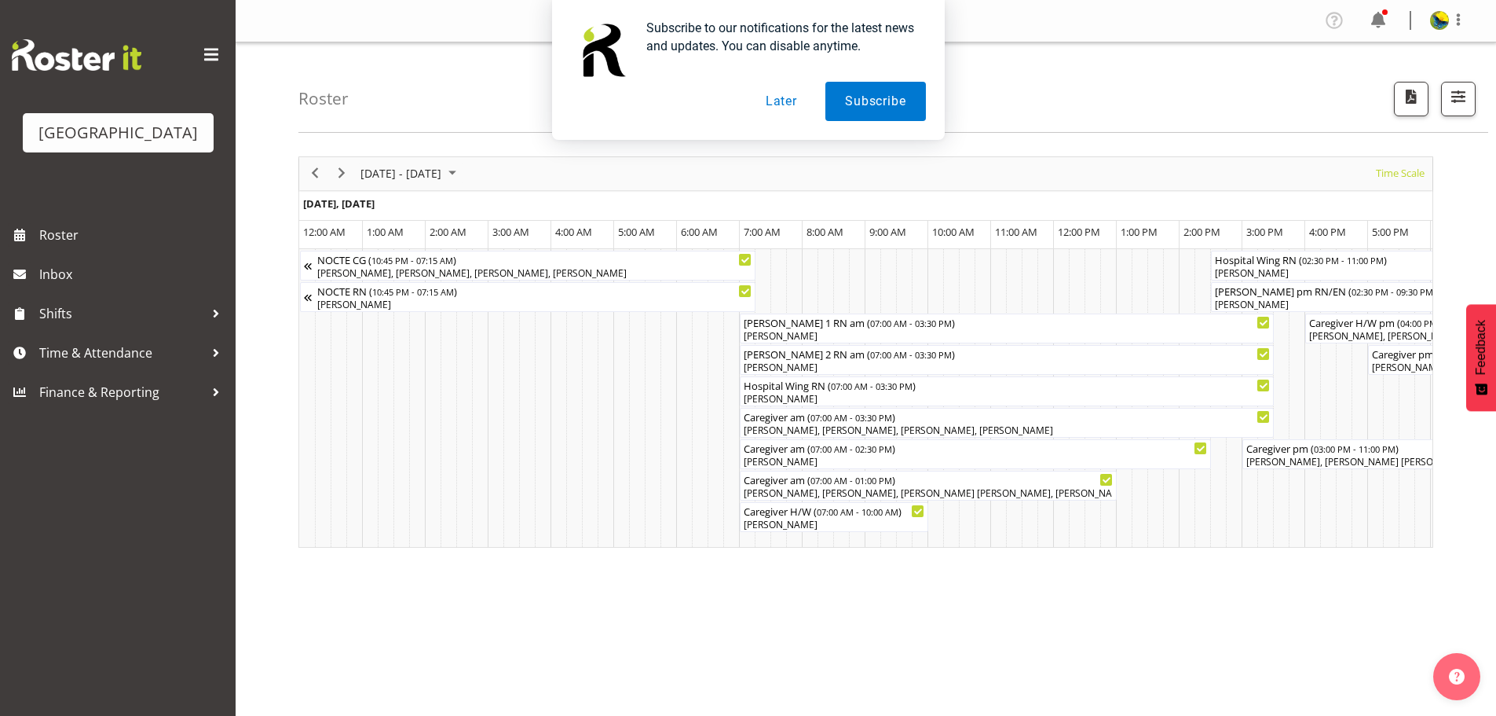
click at [781, 99] on button "Later" at bounding box center [781, 101] width 71 height 39
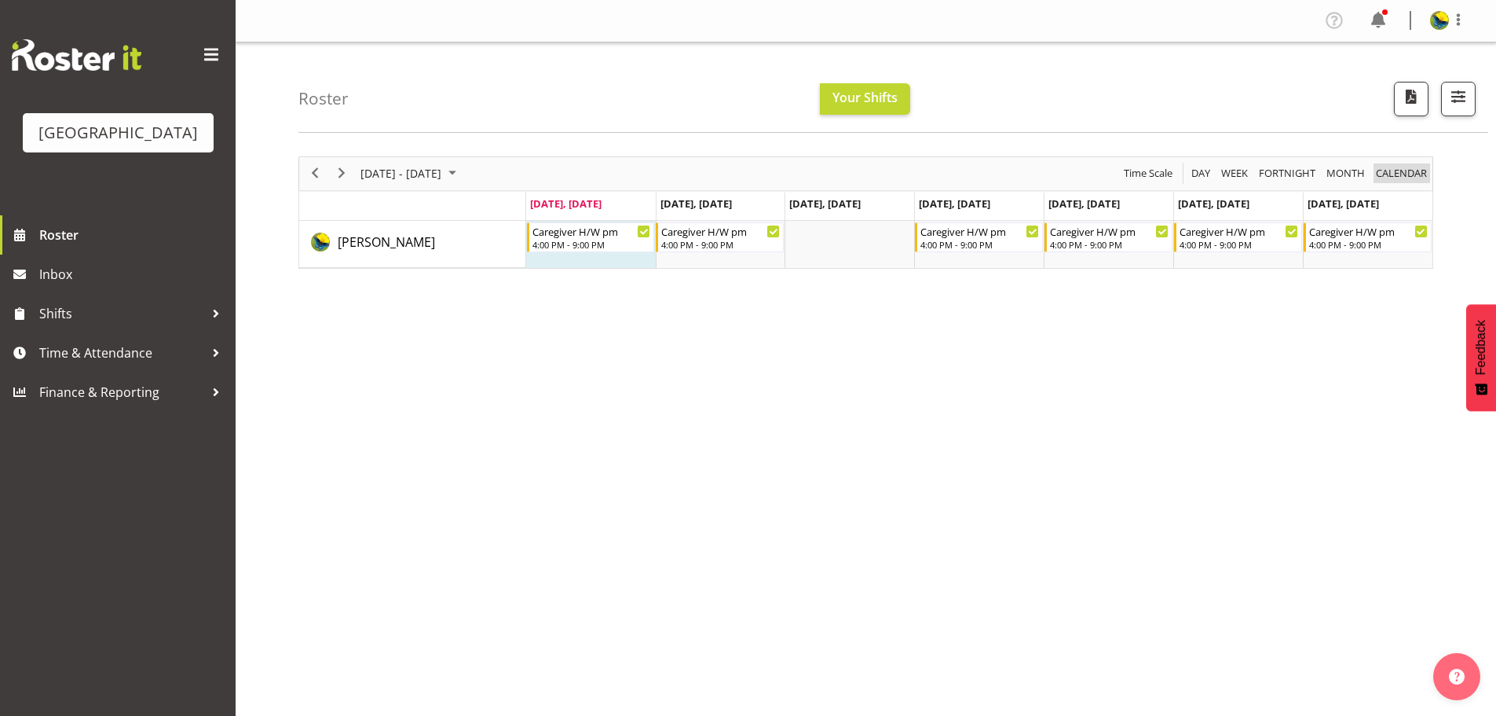
click at [1415, 183] on span "calendar" at bounding box center [1401, 173] width 54 height 20
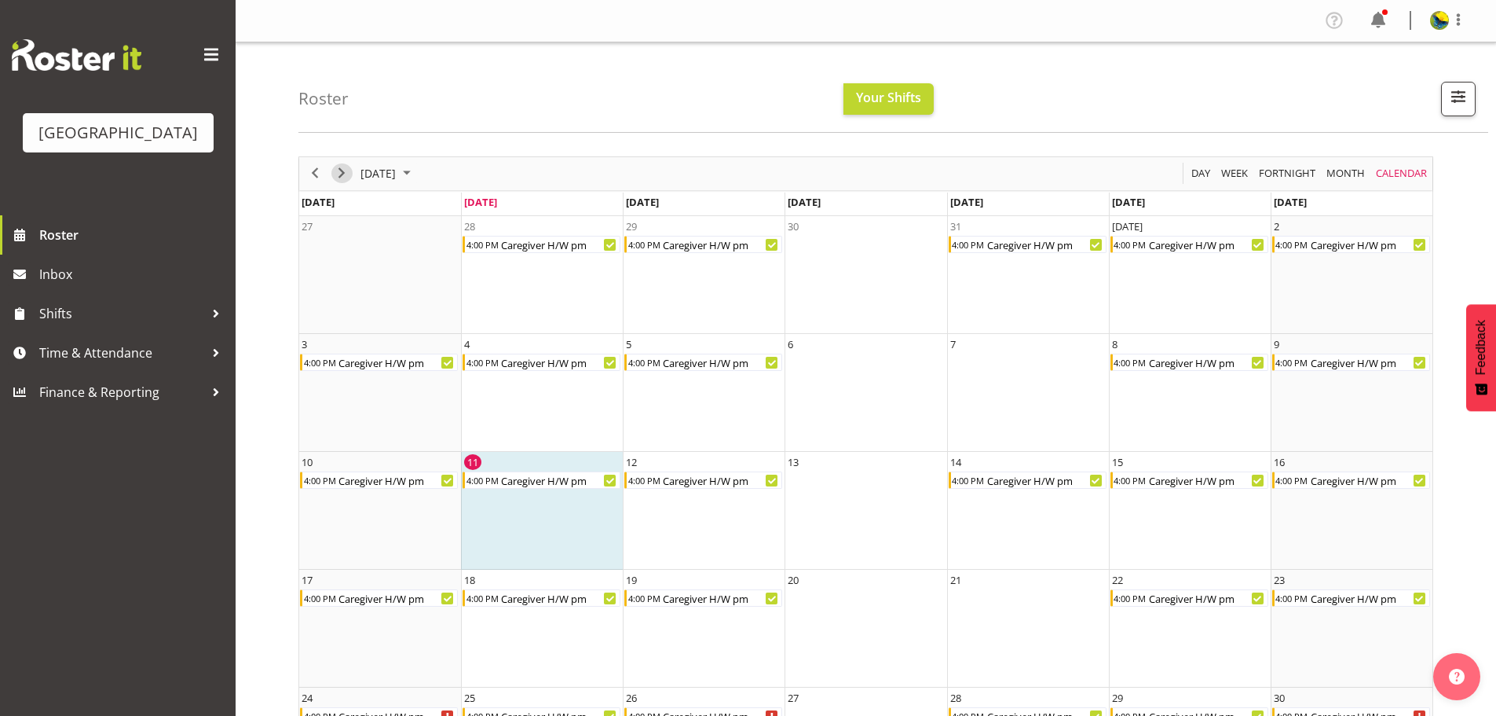
click at [342, 182] on span "Next" at bounding box center [341, 173] width 19 height 20
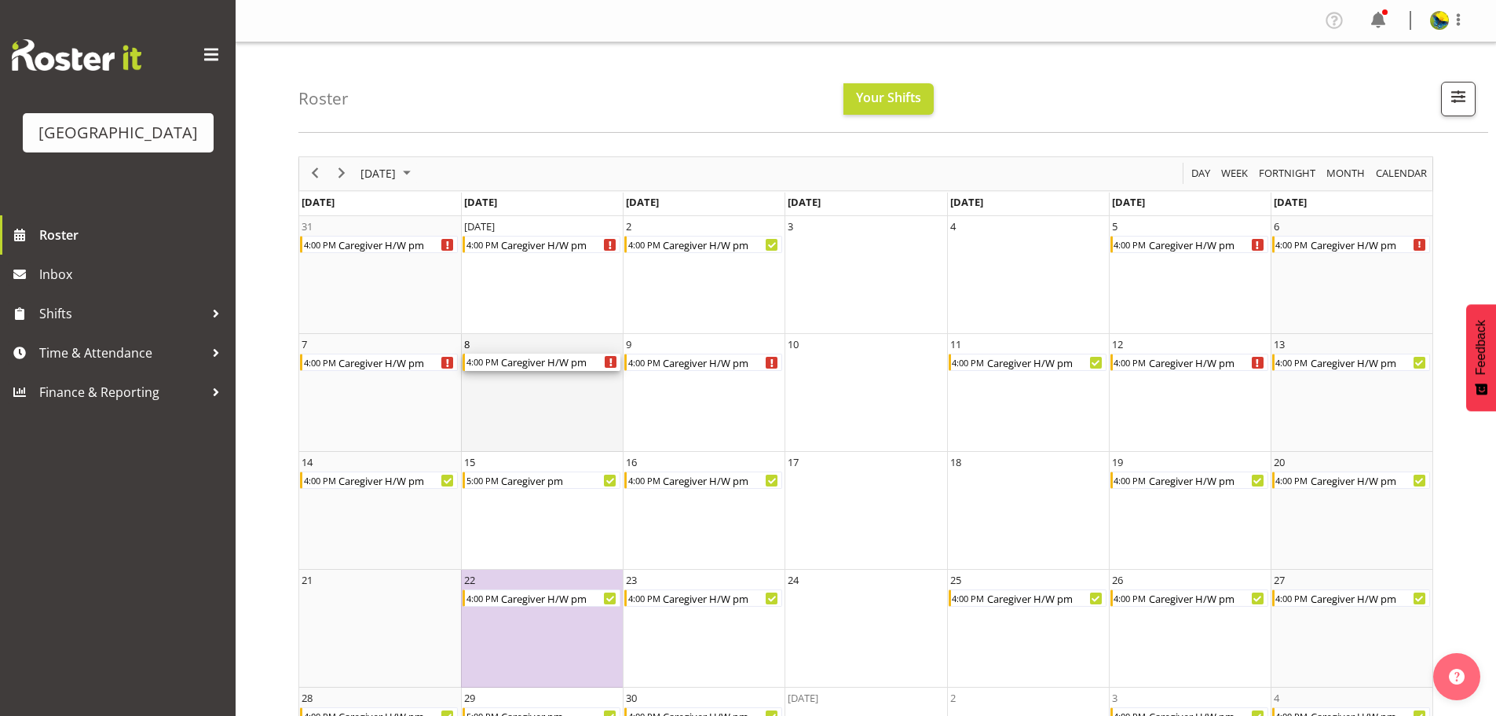
click at [602, 369] on div "Caregiver H/W pm" at bounding box center [560, 361] width 121 height 17
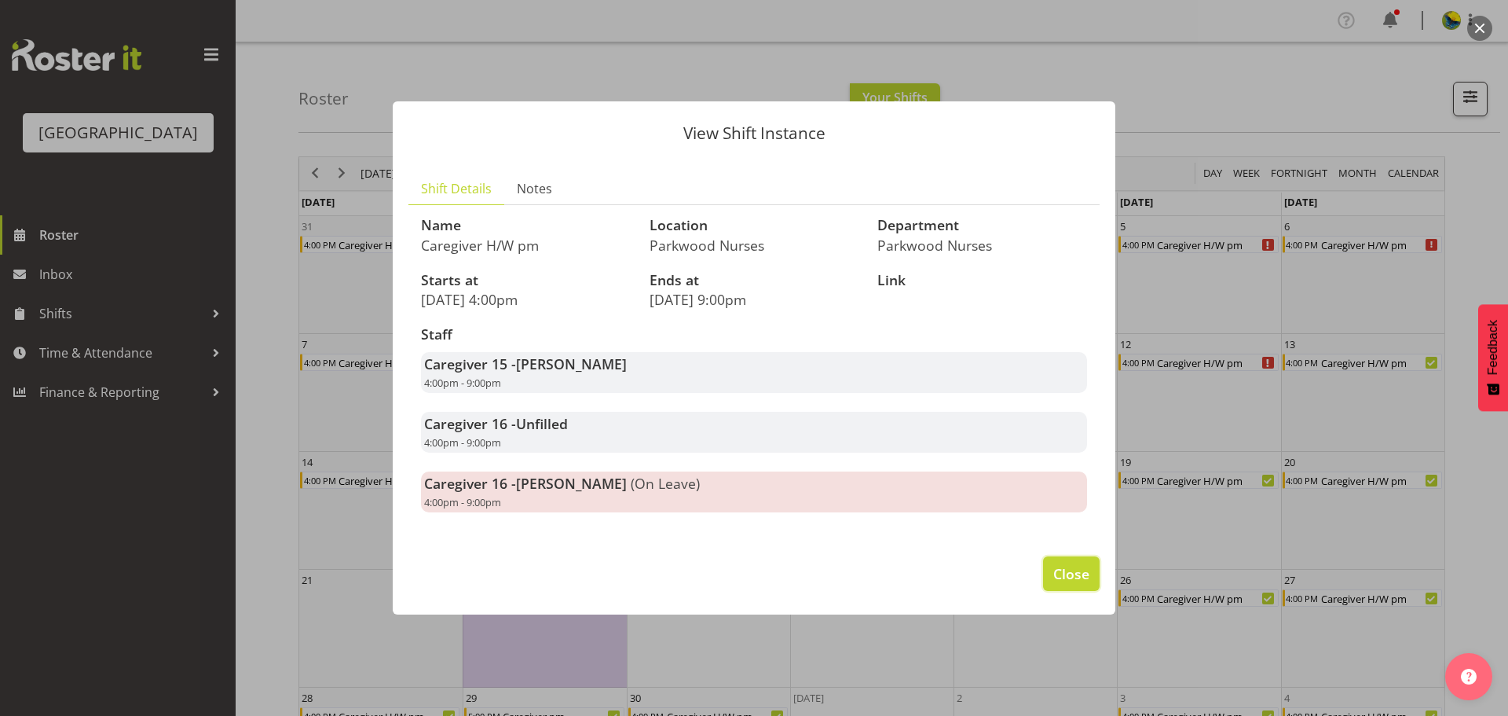
click at [1082, 584] on span "Close" at bounding box center [1071, 573] width 36 height 20
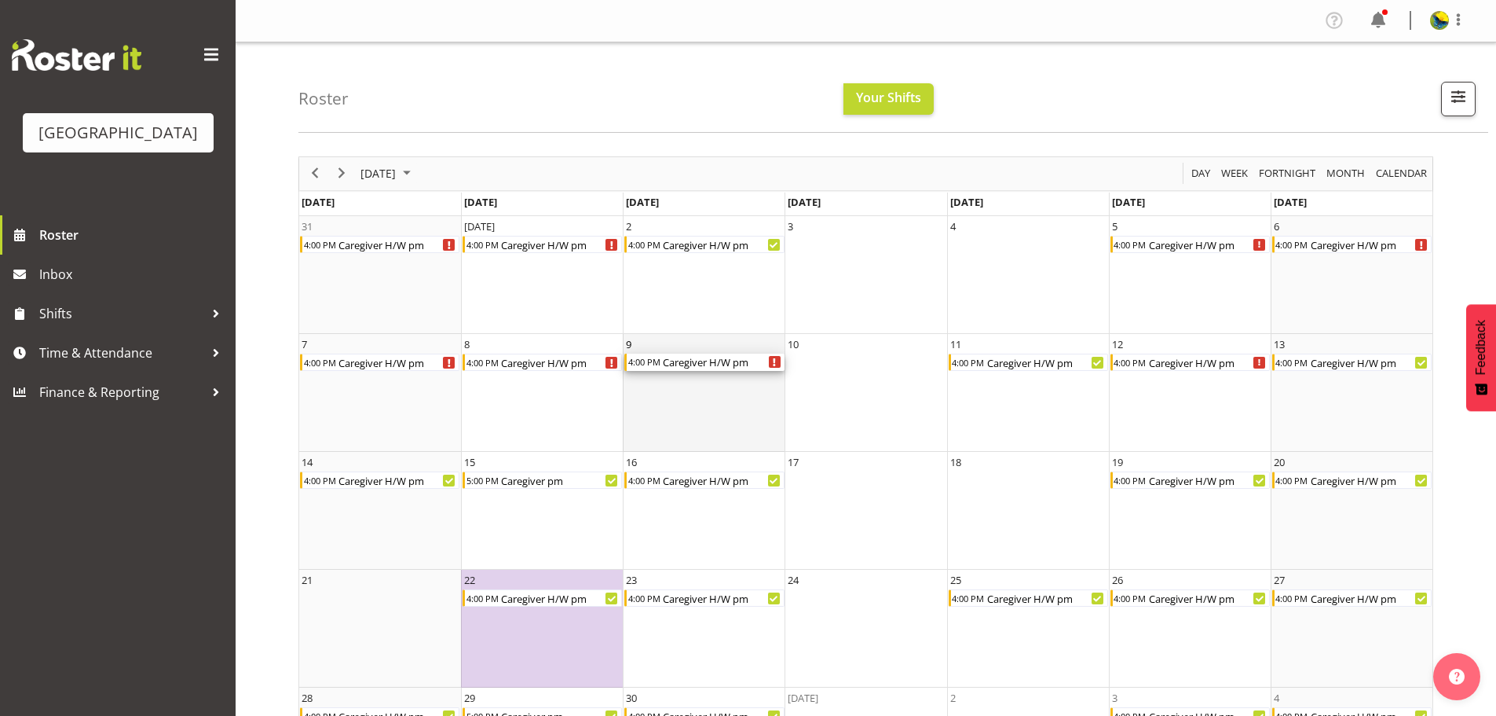
click at [716, 366] on div "Caregiver H/W pm" at bounding box center [722, 361] width 123 height 17
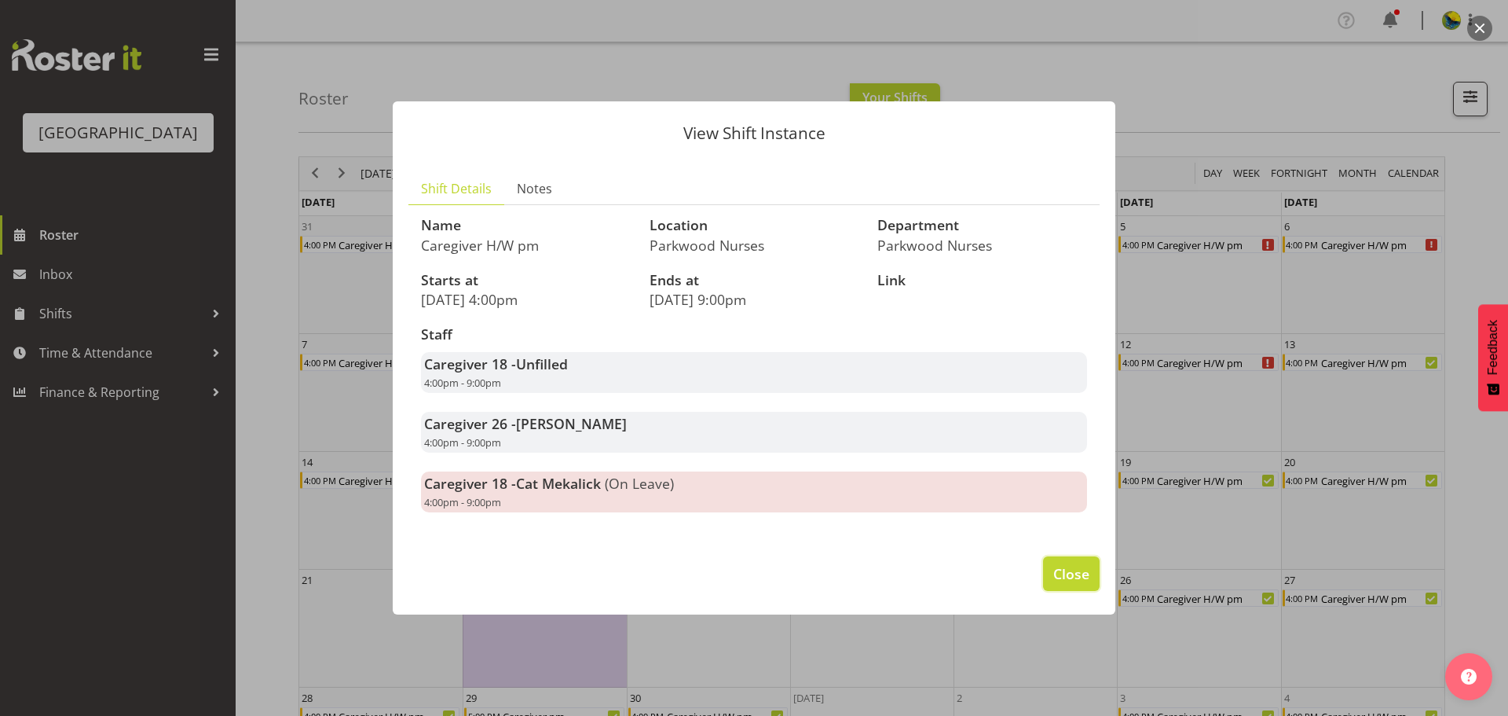
click at [1066, 584] on span "Close" at bounding box center [1071, 573] width 36 height 20
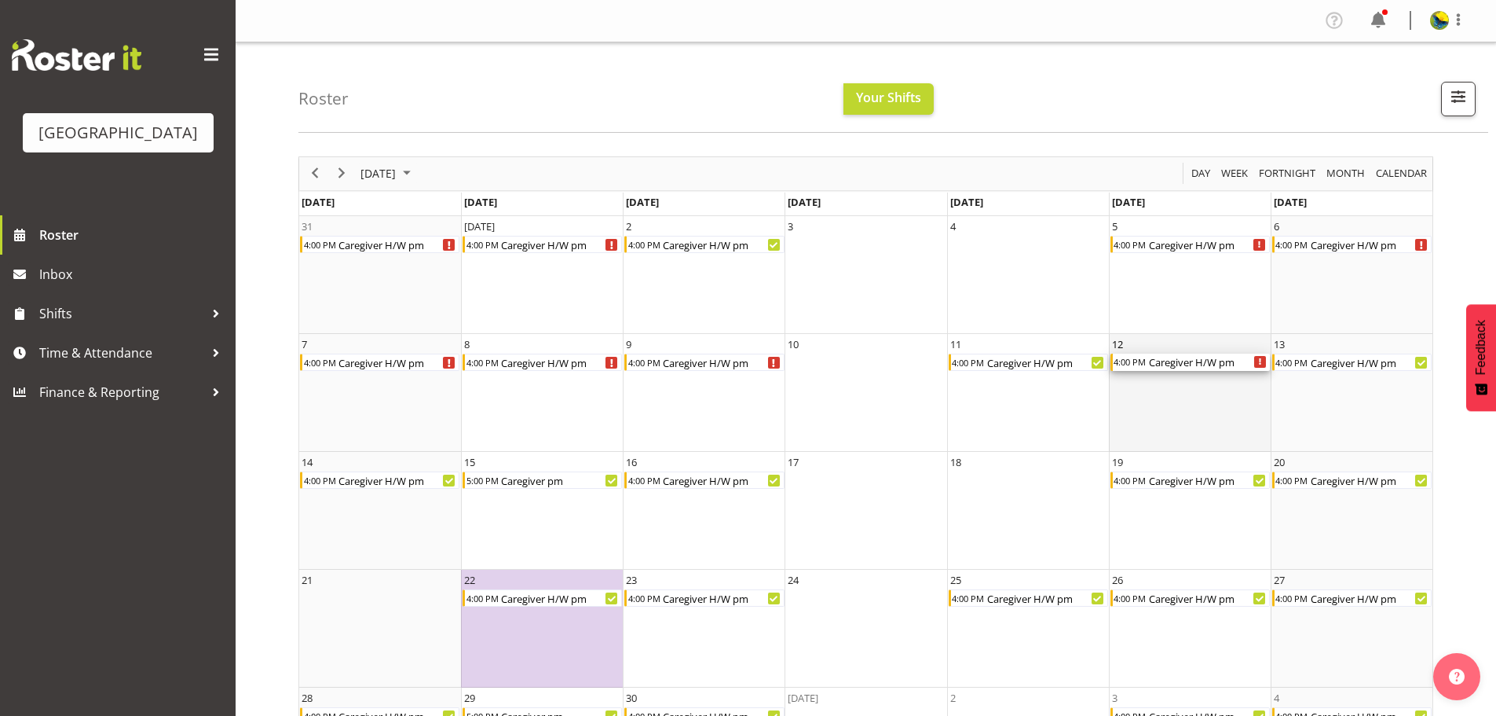
click at [1256, 368] on div "Caregiver H/W pm Begin From Friday, September 12, 2025 at 4:00:00 PM GMT+12:00 …" at bounding box center [1260, 362] width 12 height 12
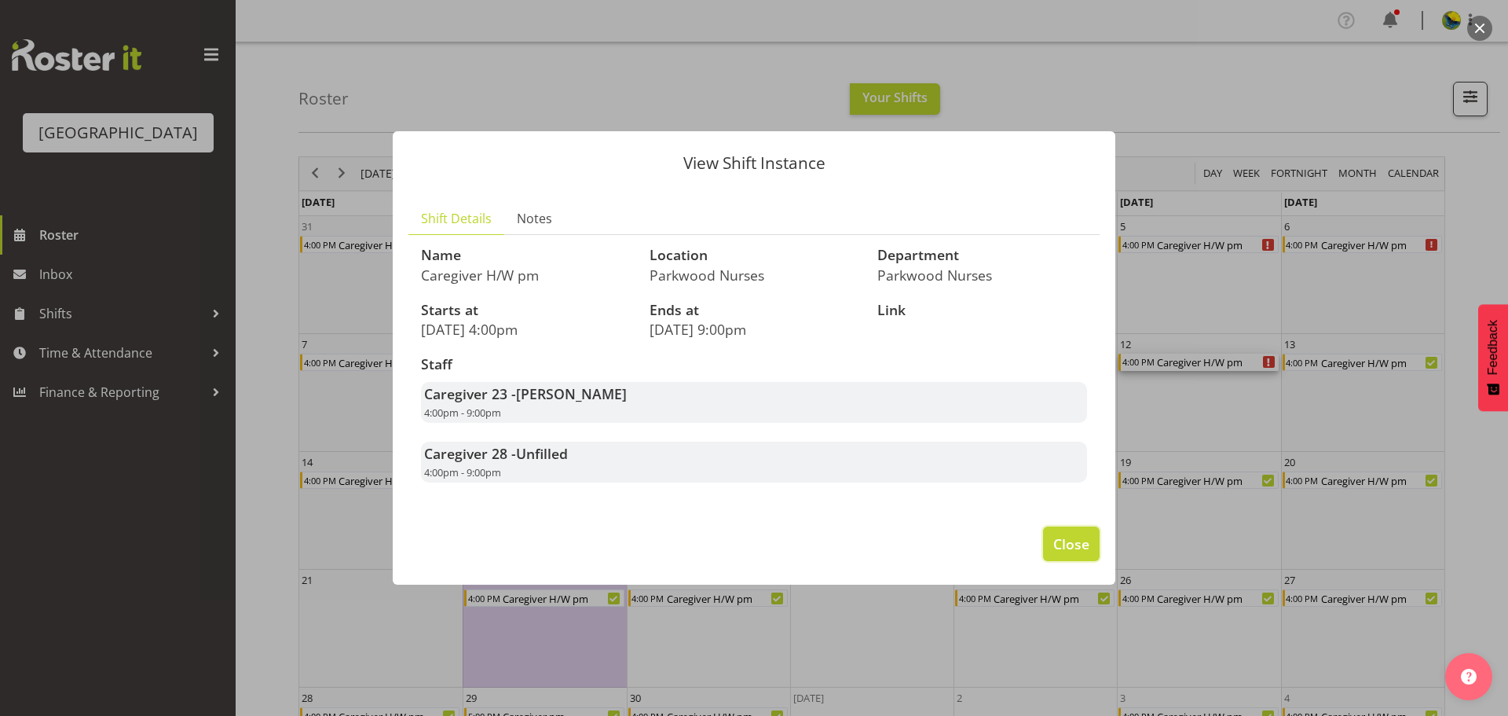
click at [1074, 554] on span "Close" at bounding box center [1071, 543] width 36 height 20
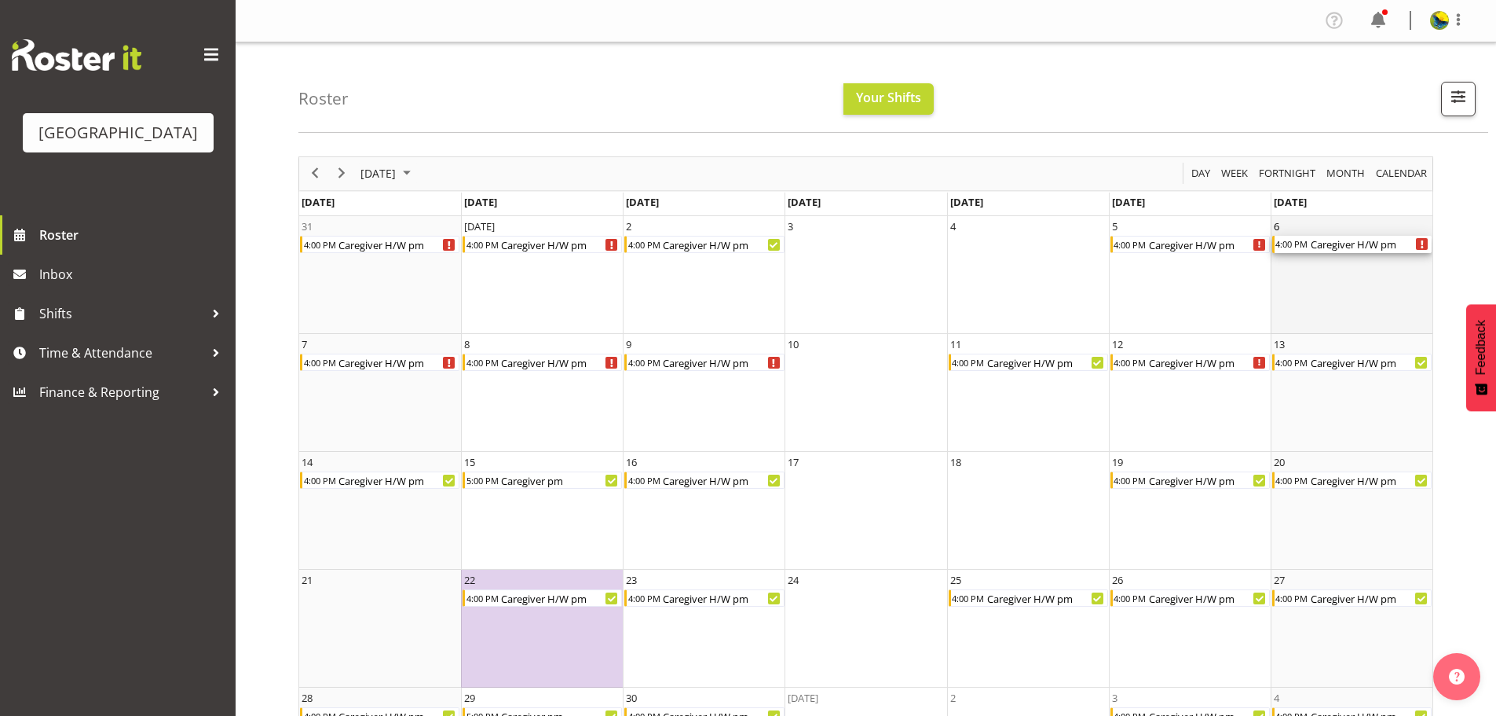
click at [1423, 250] on div "Caregiver H/W pm Begin From Saturday, September 6, 2025 at 4:00:00 PM GMT+12:00…" at bounding box center [1422, 244] width 12 height 12
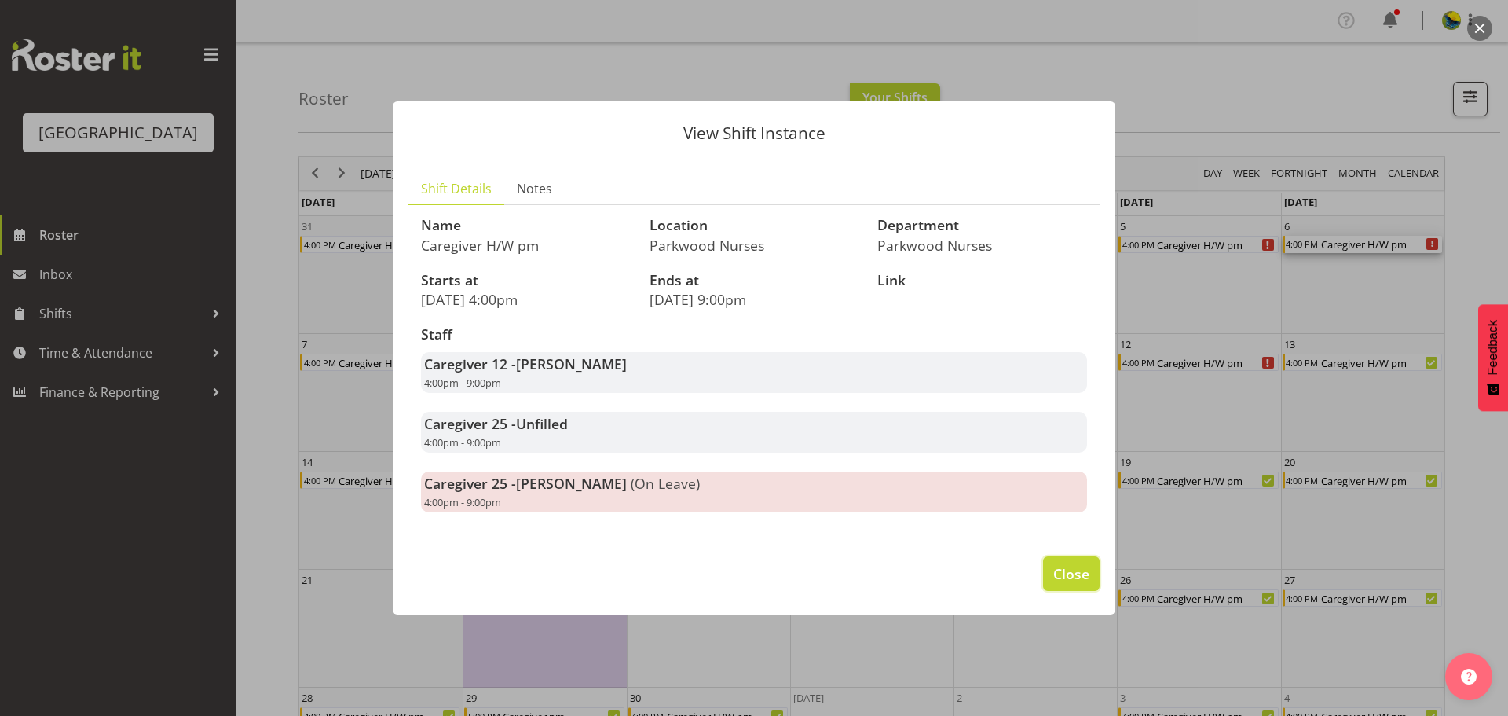
click at [1083, 584] on span "Close" at bounding box center [1071, 573] width 36 height 20
